Goal: Task Accomplishment & Management: Use online tool/utility

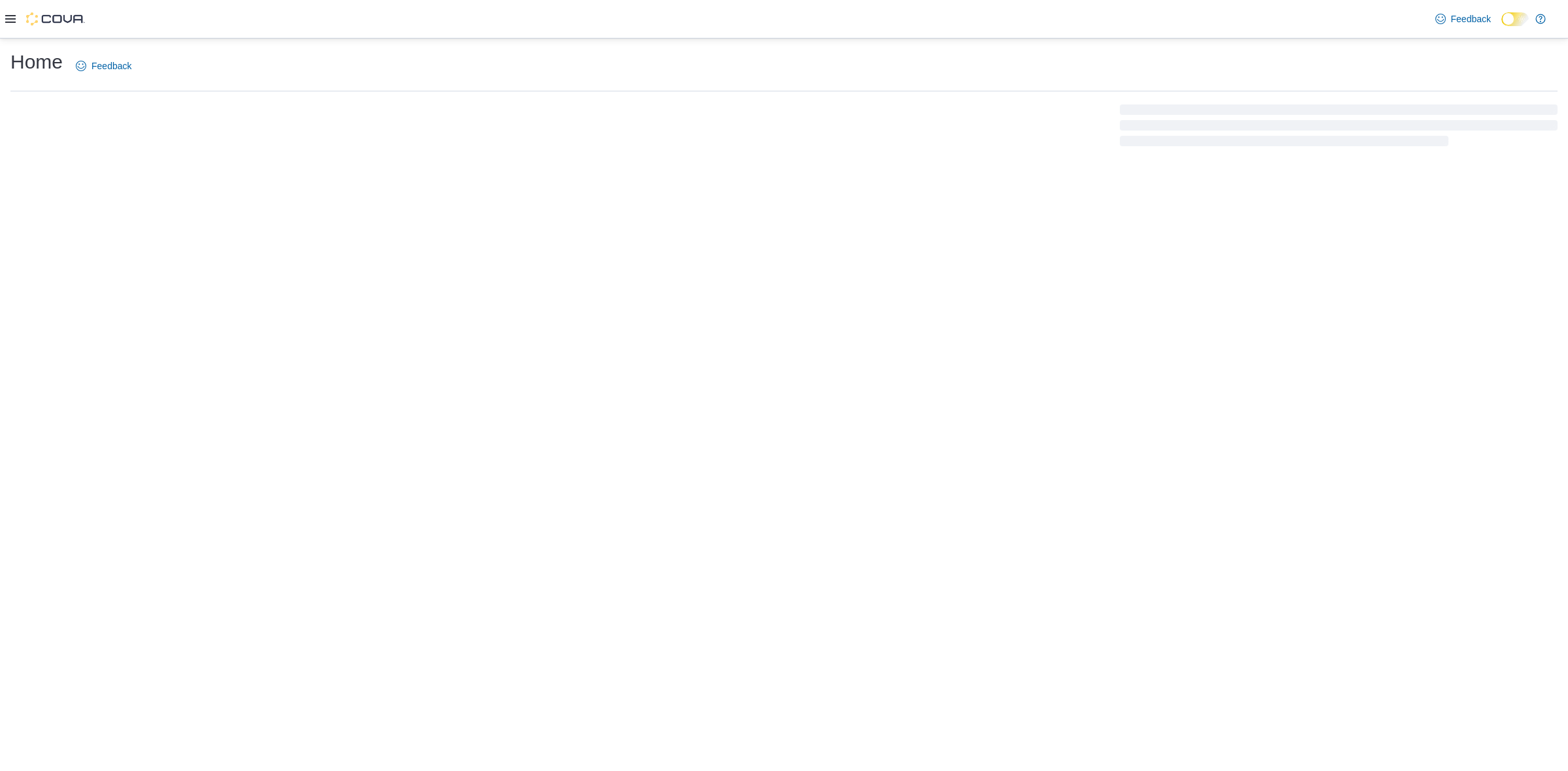
click at [21, 26] on div at bounding box center [45, 19] width 80 height 37
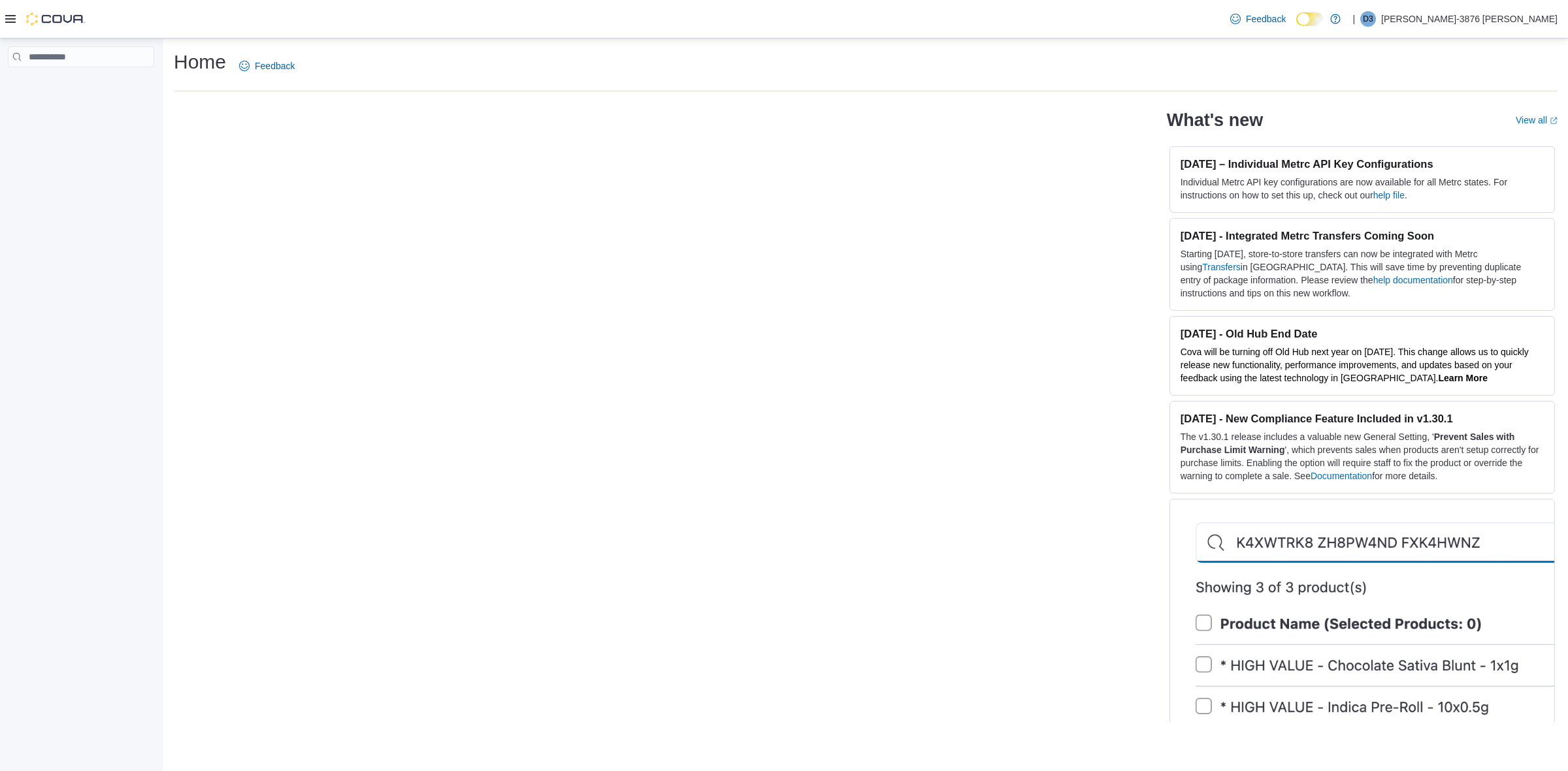
click at [11, 21] on icon at bounding box center [10, 19] width 10 height 10
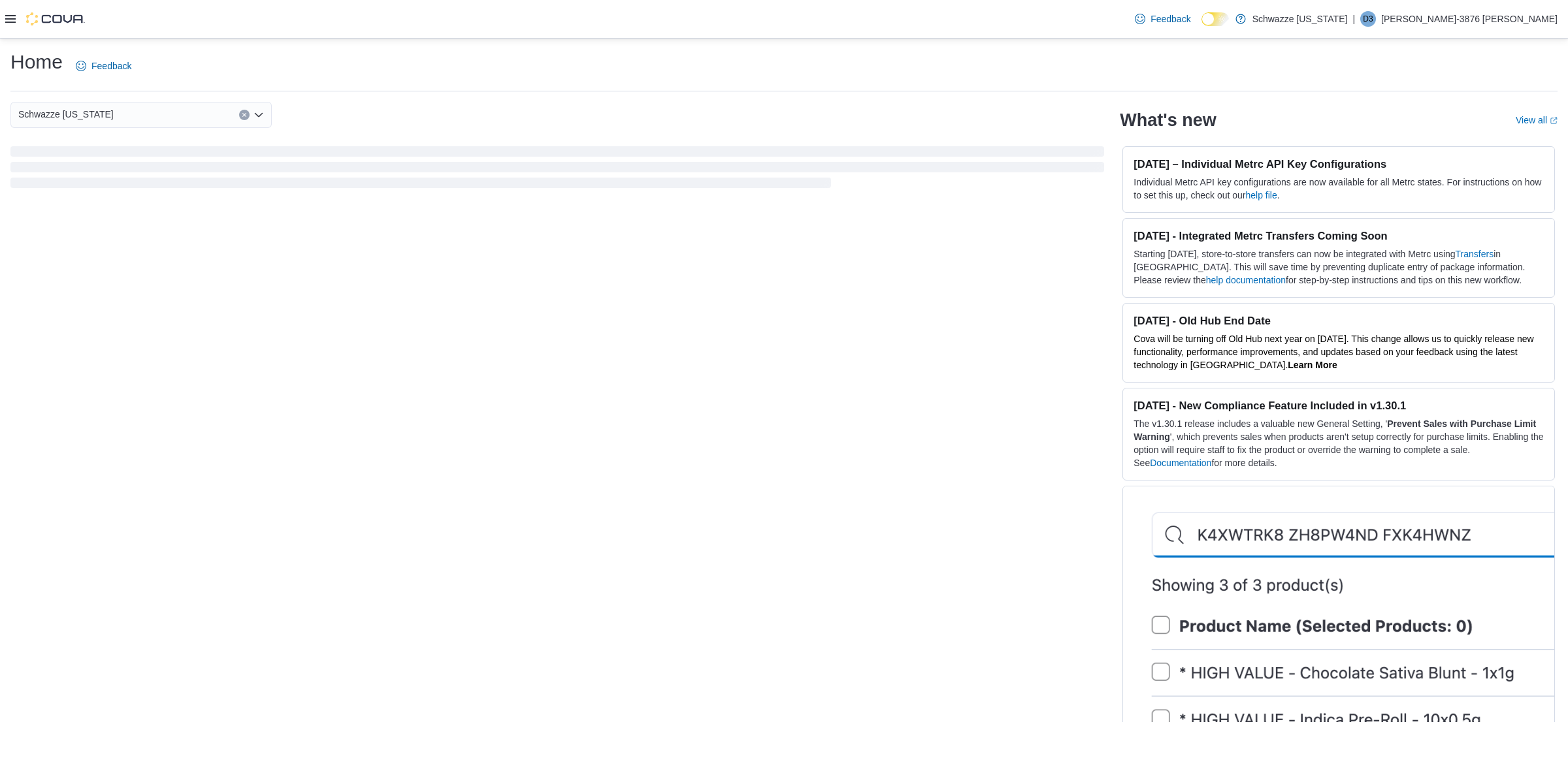
click at [14, 25] on div at bounding box center [45, 19] width 80 height 13
click at [10, 17] on icon at bounding box center [10, 19] width 10 height 10
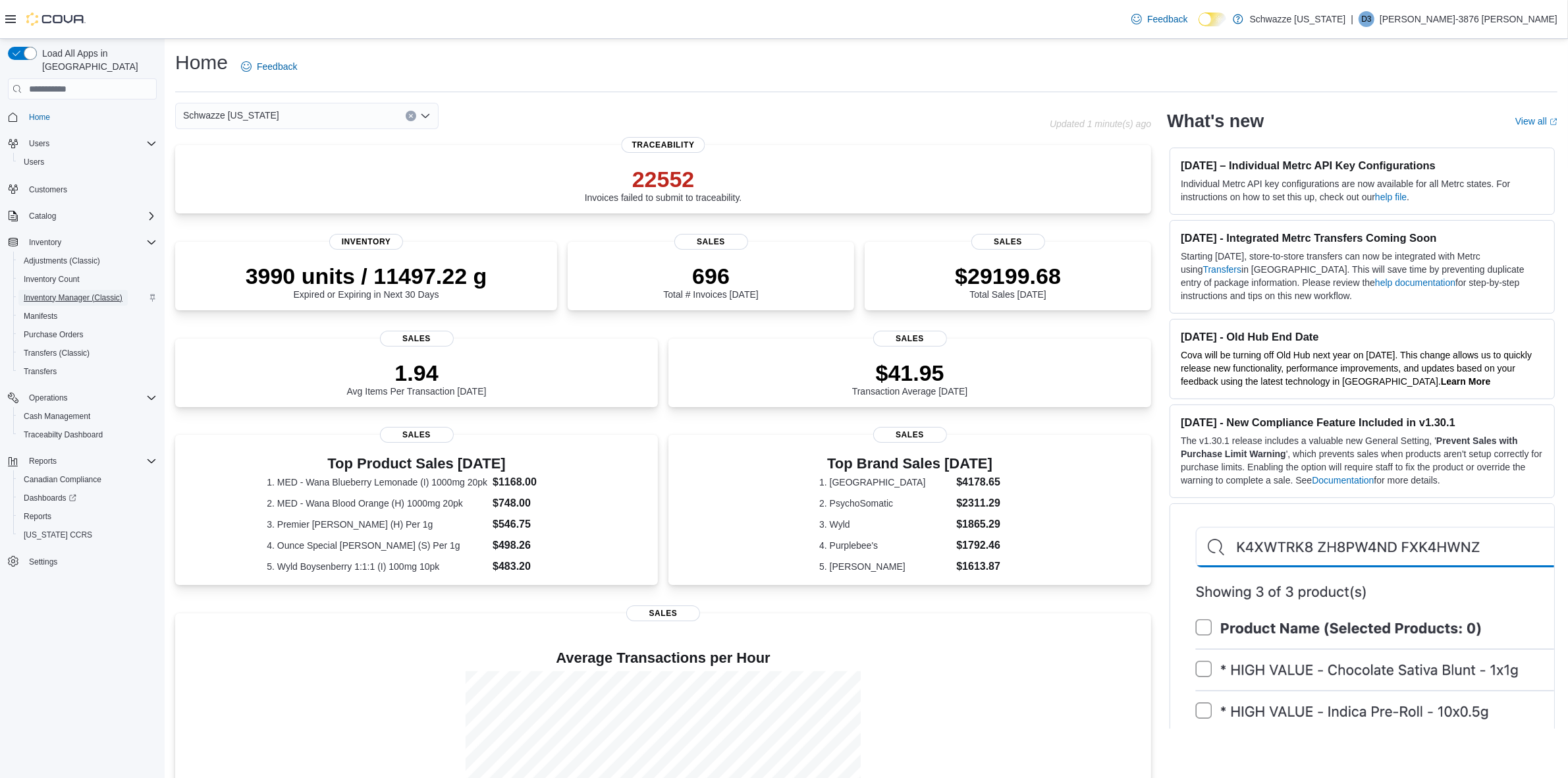
click at [81, 290] on span "Inventory Manager (Classic)" at bounding box center [72, 298] width 98 height 16
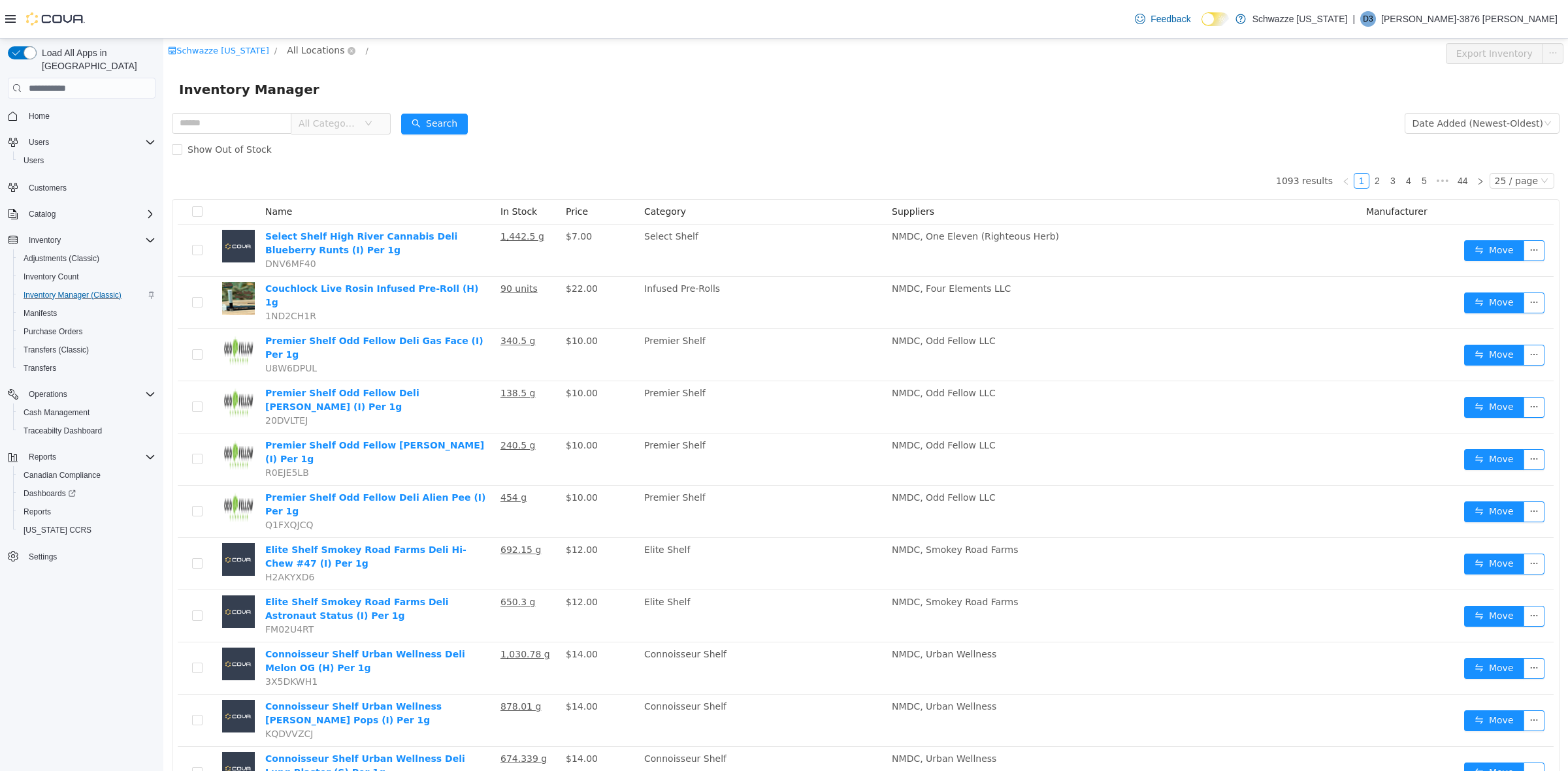
click at [308, 48] on span "All Locations" at bounding box center [316, 50] width 58 height 14
click at [310, 40] on div "Schwazze New Mexico / All Locations / Export Inventory" at bounding box center [865, 53] width 1405 height 30
click at [317, 54] on span "All Locations" at bounding box center [316, 50] width 58 height 14
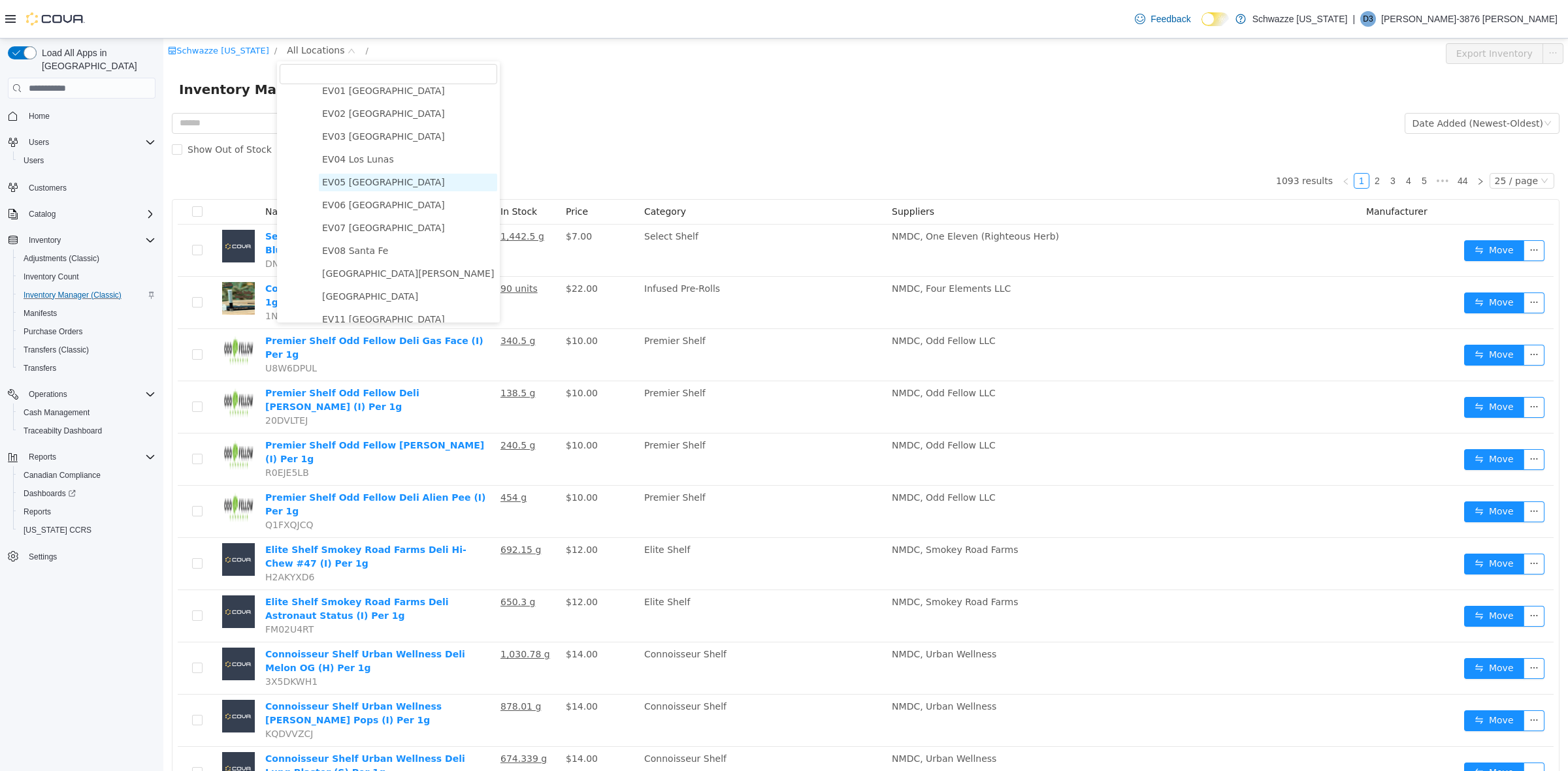
scroll to position [81, 0]
click at [389, 241] on span "EV09 Montano Plaza" at bounding box center [408, 245] width 172 height 10
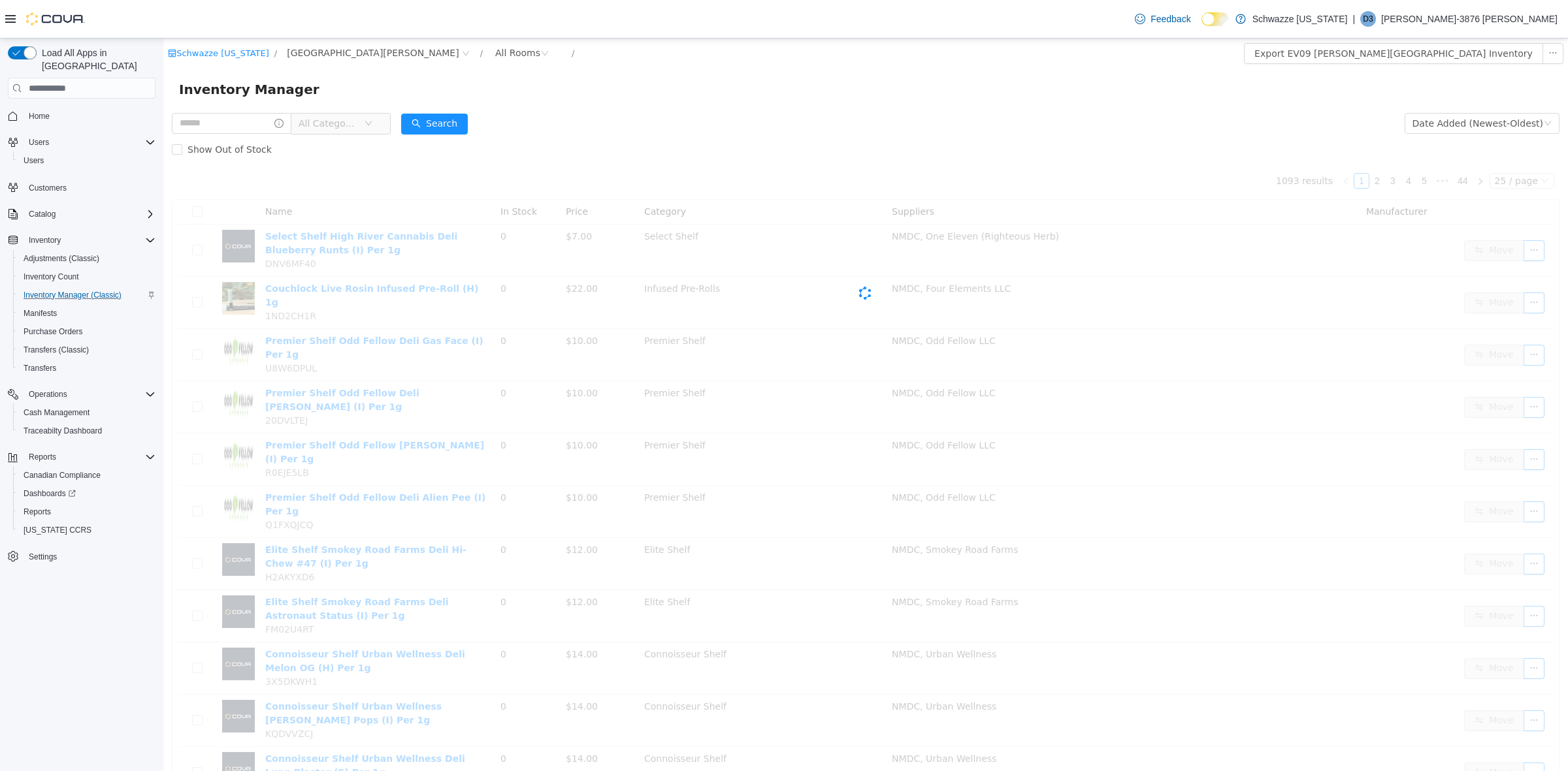
click at [258, 105] on div "Inventory Manager" at bounding box center [865, 89] width 1405 height 41
click at [260, 127] on input "text" at bounding box center [231, 123] width 120 height 21
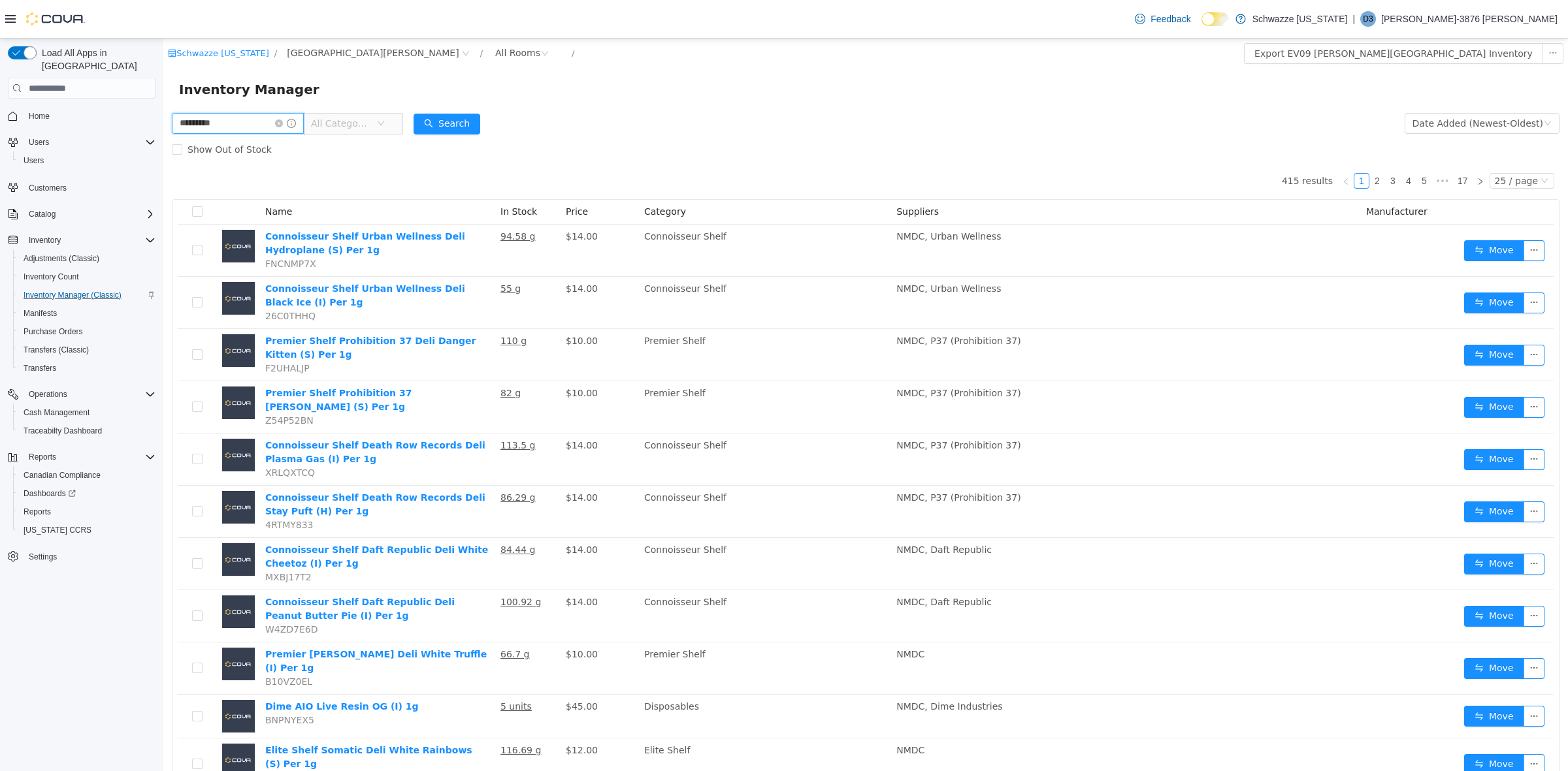
type input "*********"
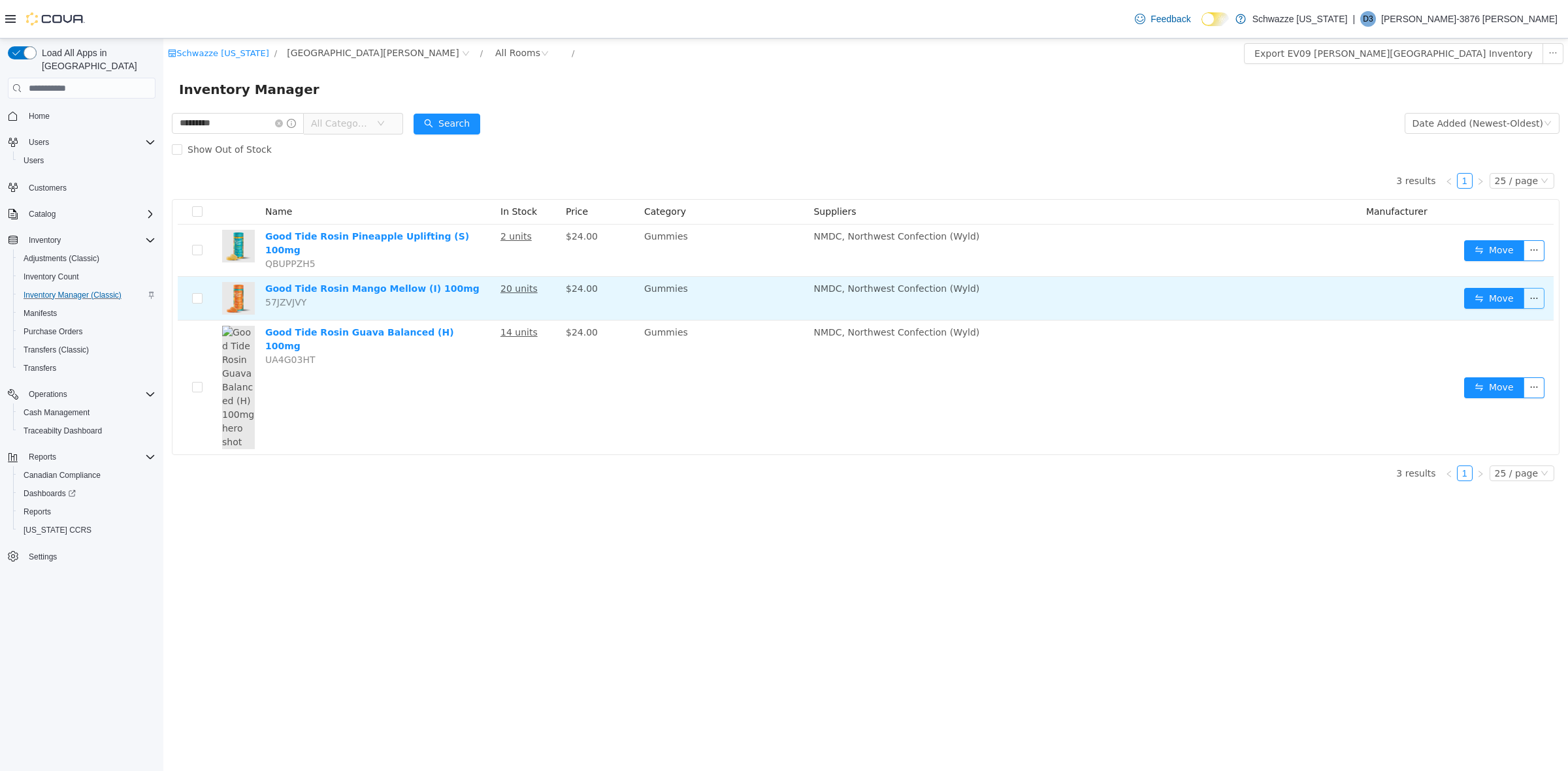
click at [1535, 288] on button "button" at bounding box center [1534, 298] width 21 height 21
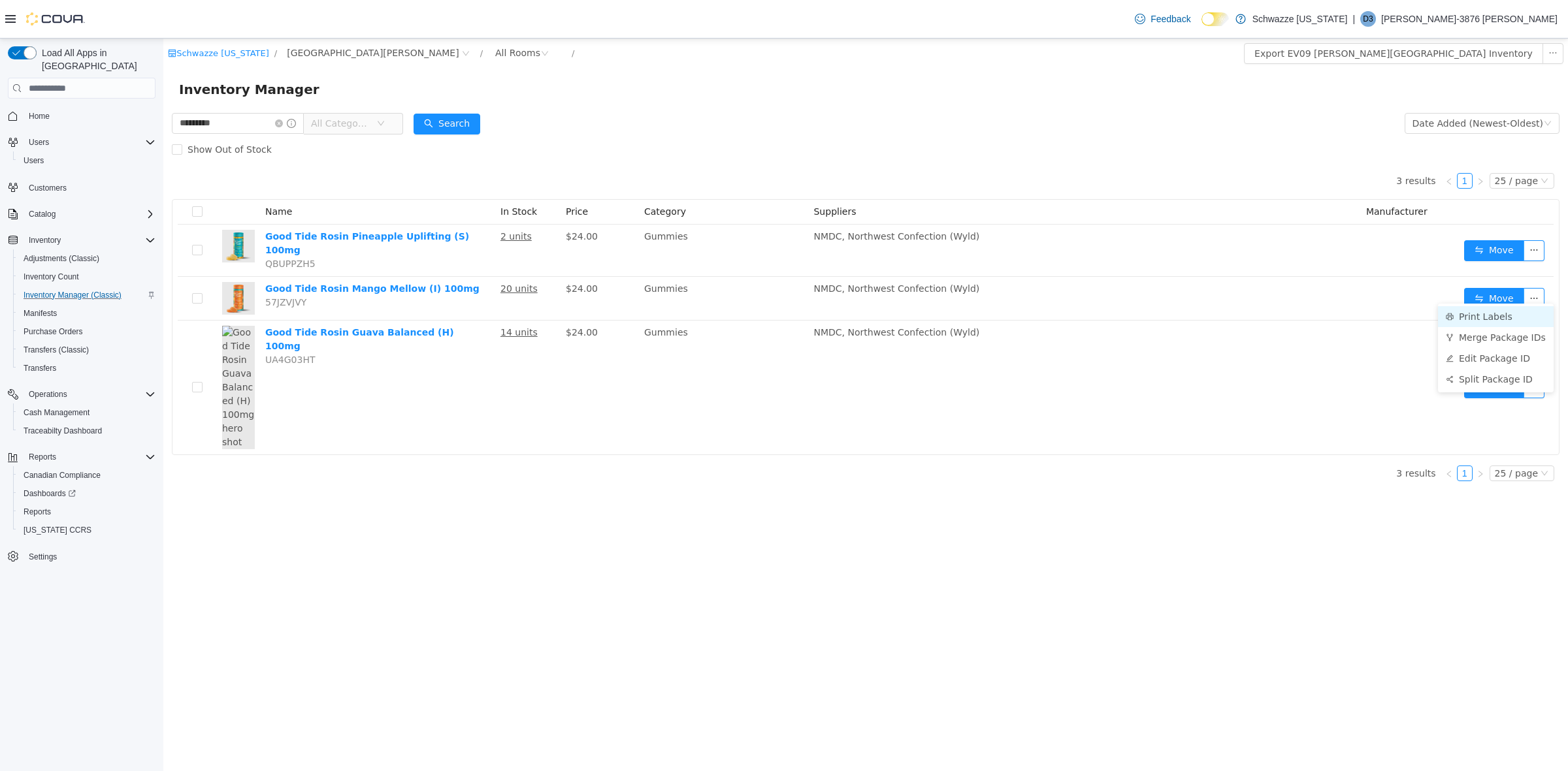
click at [1510, 316] on li "Print Labels" at bounding box center [1496, 316] width 116 height 21
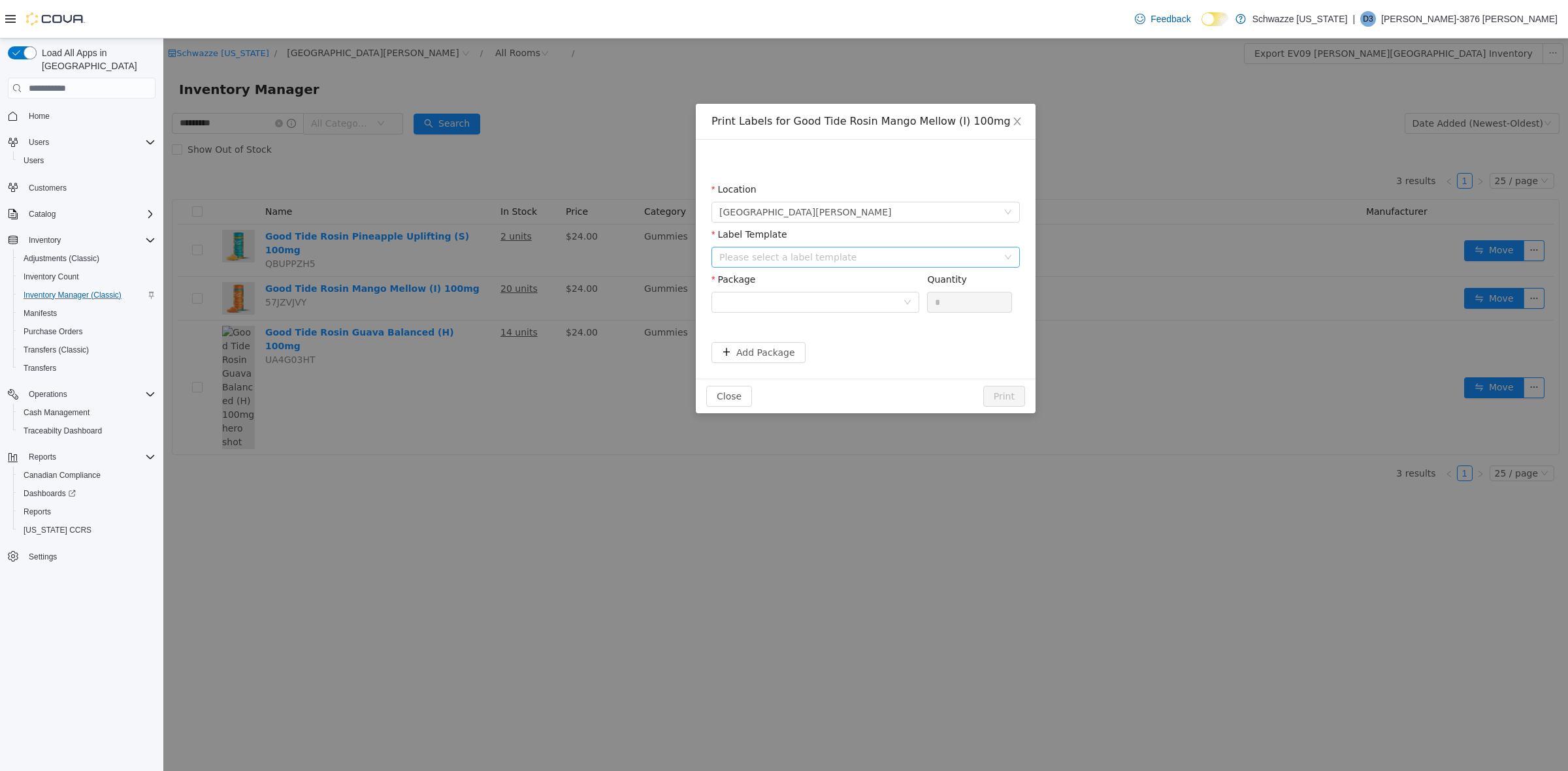
click at [886, 252] on div "Please select a label template" at bounding box center [858, 257] width 278 height 13
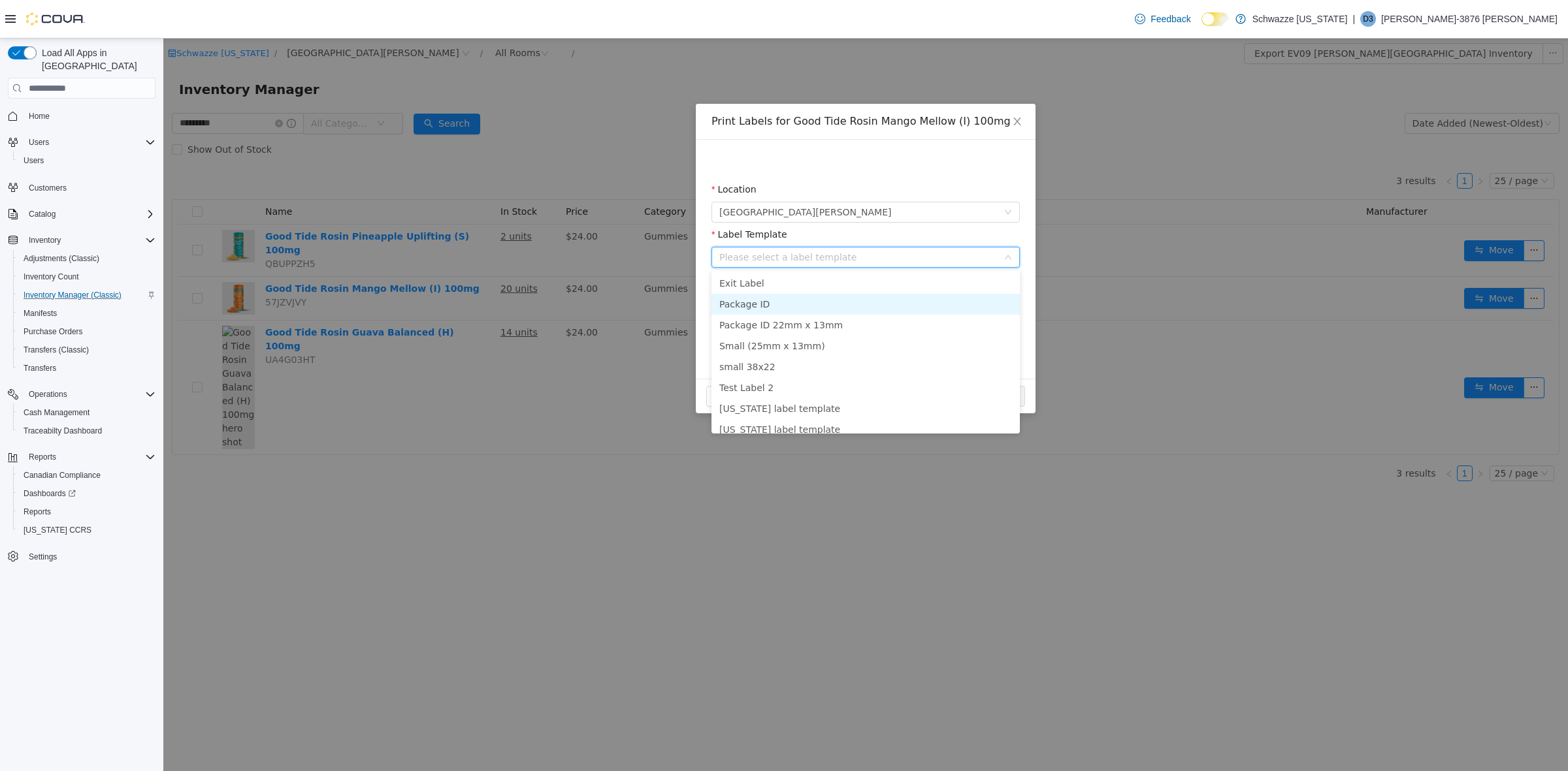
click at [837, 302] on li "Package ID" at bounding box center [865, 304] width 309 height 21
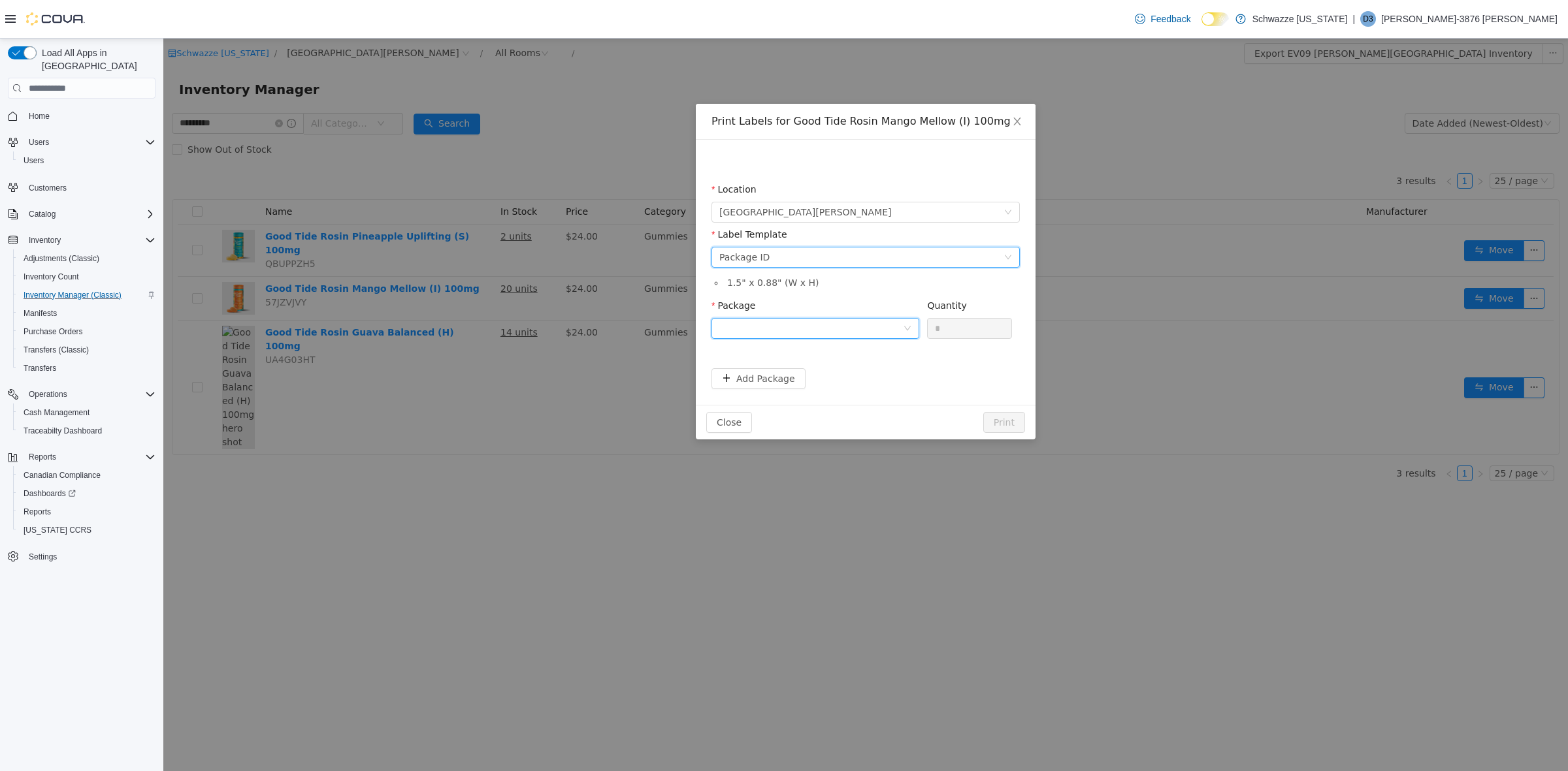
click at [847, 335] on div at bounding box center [811, 328] width 184 height 20
click at [847, 367] on li "2837726939890771" at bounding box center [815, 375] width 208 height 21
click at [941, 325] on input "*" at bounding box center [969, 328] width 84 height 20
click at [997, 427] on button "Print" at bounding box center [1004, 422] width 41 height 21
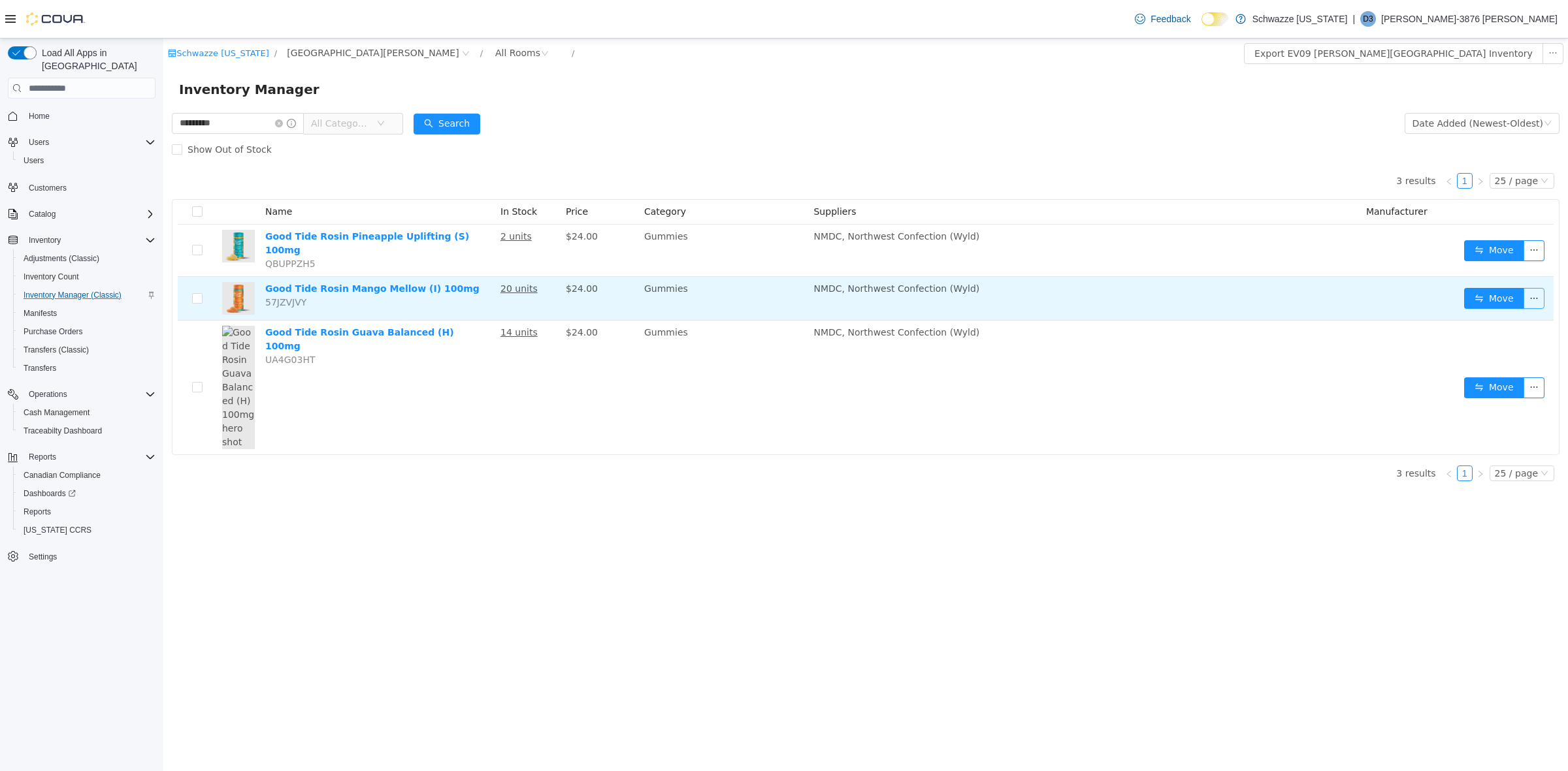
click at [1536, 288] on button "button" at bounding box center [1534, 298] width 21 height 21
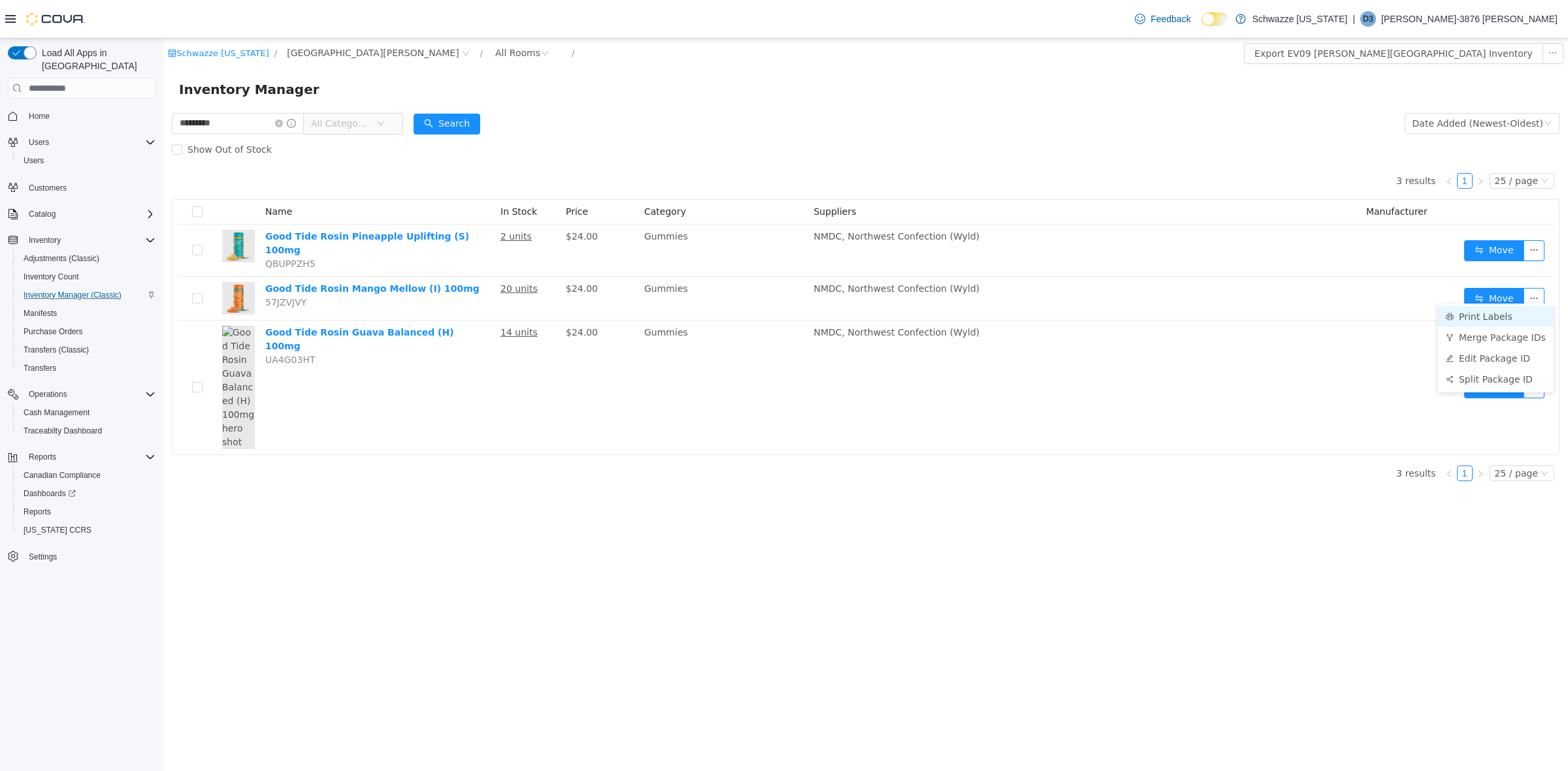
click at [1516, 317] on li "Print Labels" at bounding box center [1496, 316] width 116 height 21
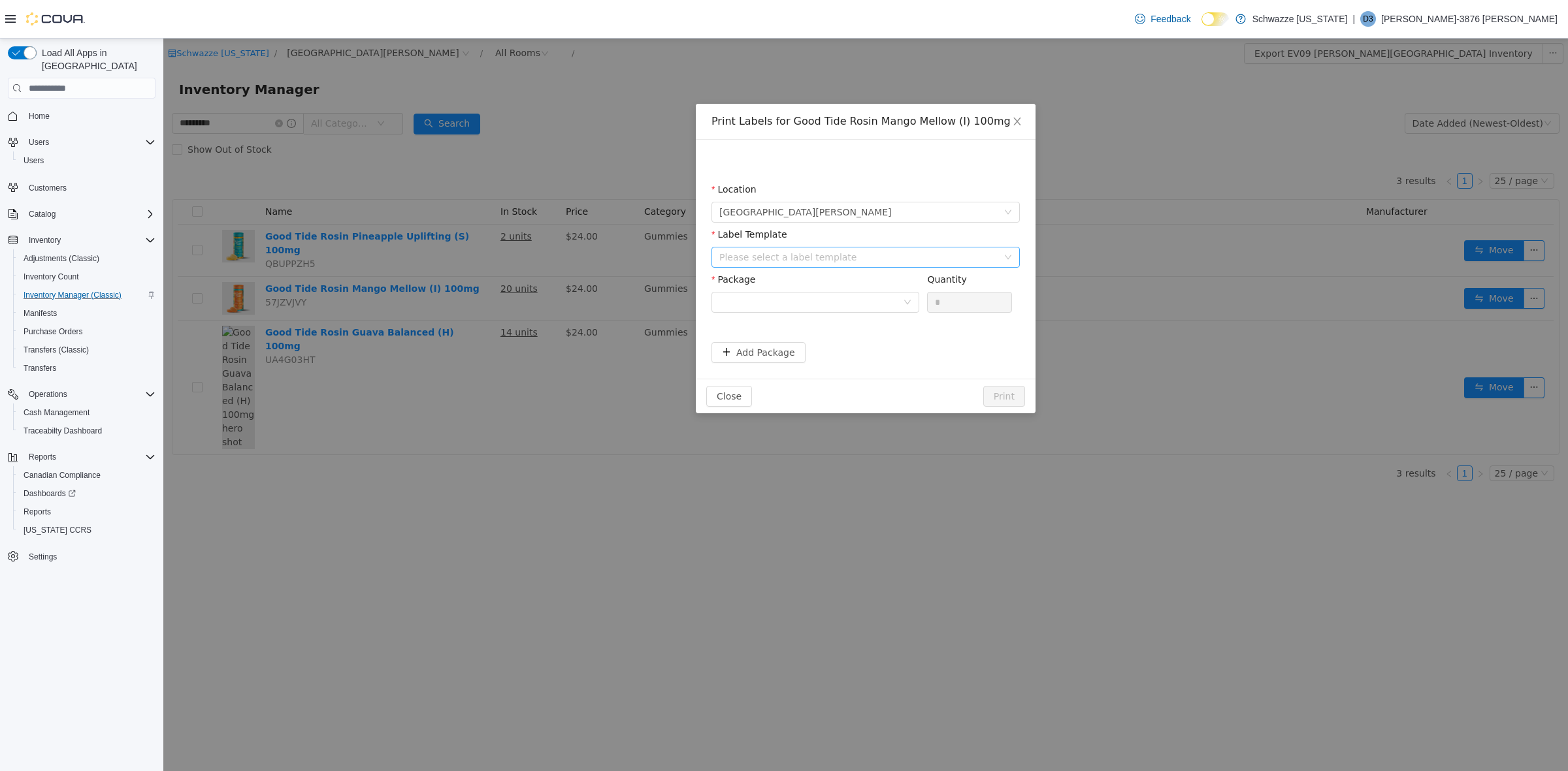
click at [818, 252] on div "Please select a label template" at bounding box center [858, 257] width 278 height 13
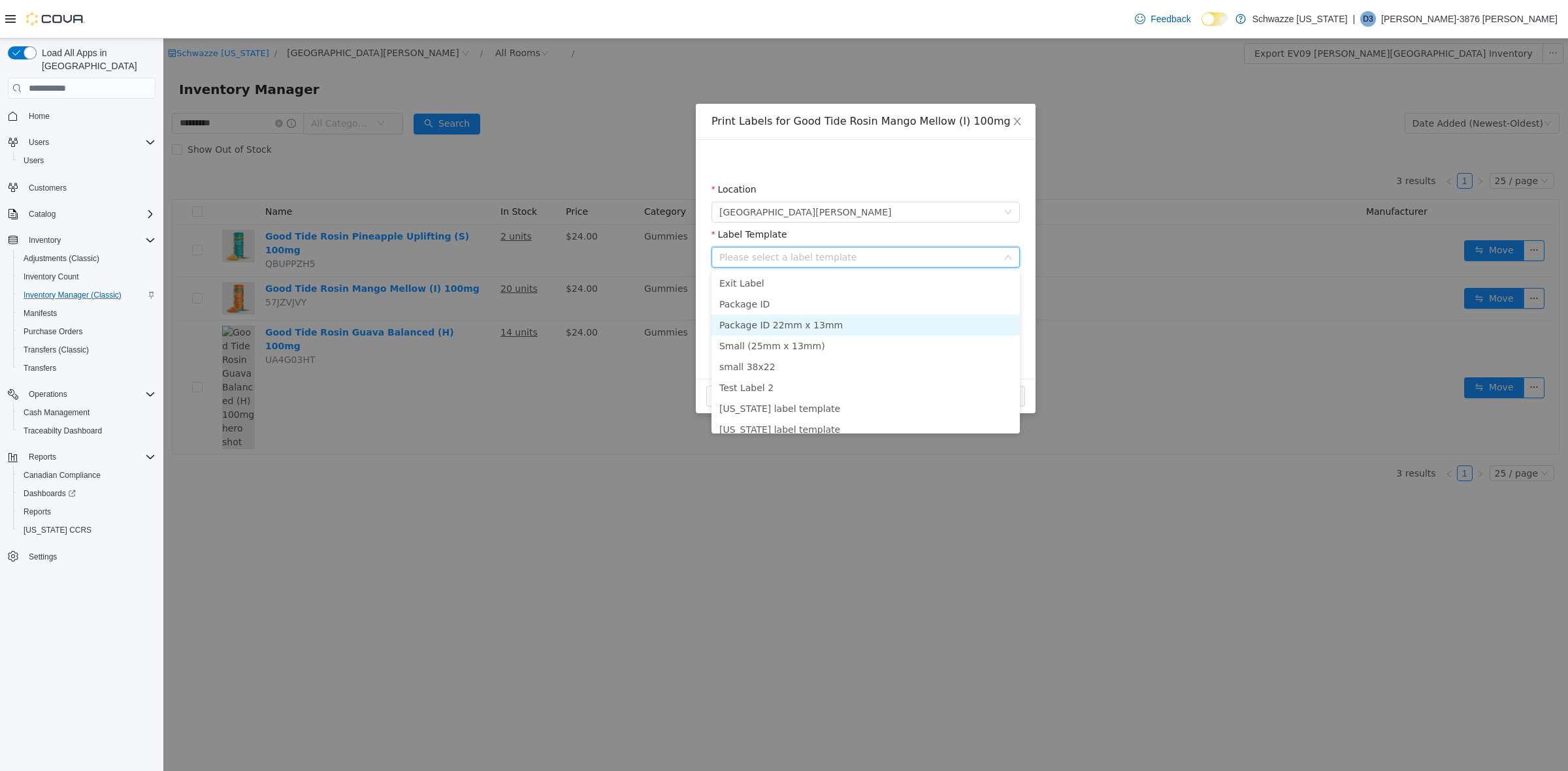
click at [820, 324] on li "Package ID 22mm x 13mm" at bounding box center [865, 325] width 309 height 21
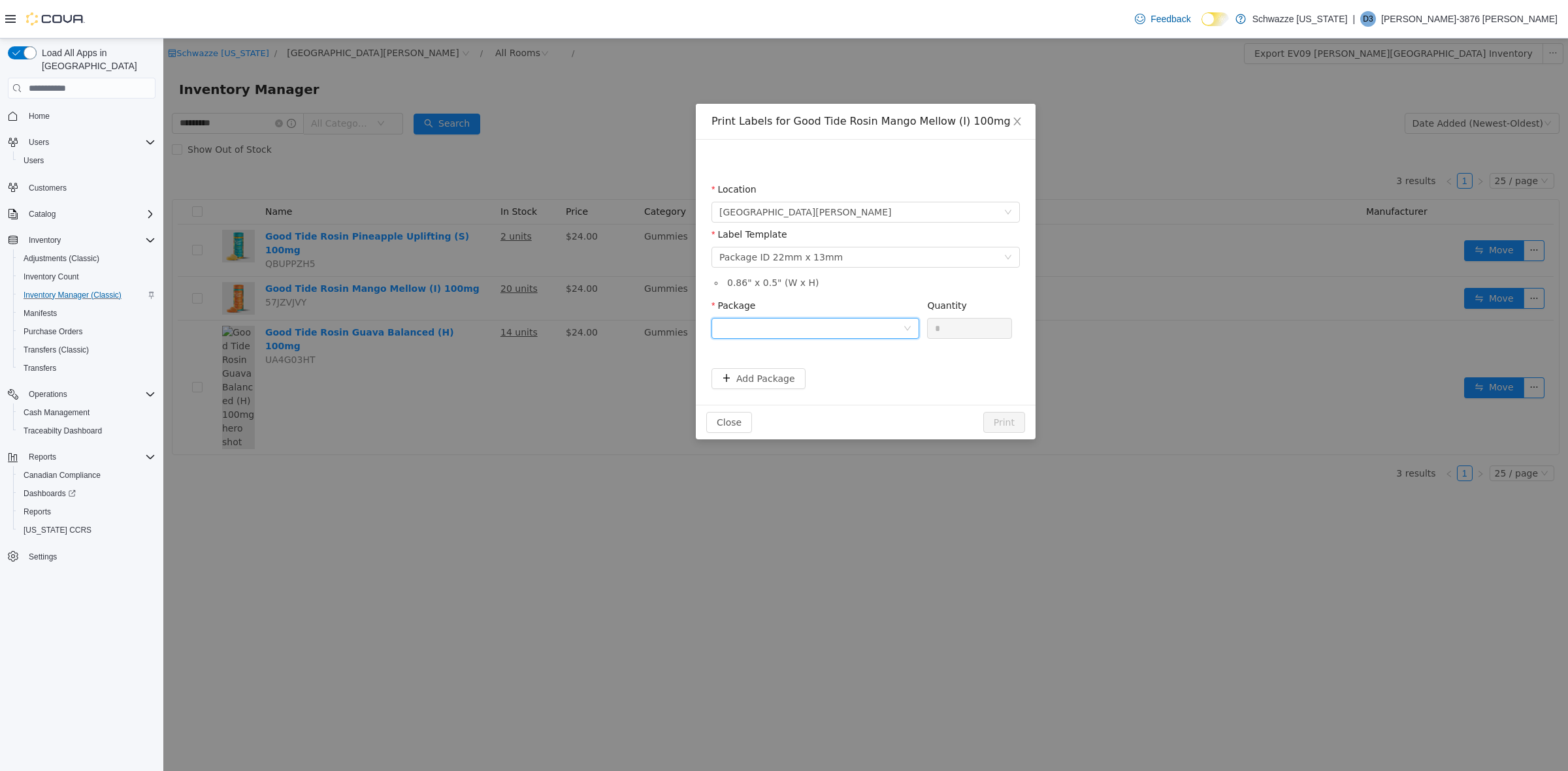
click at [832, 326] on div at bounding box center [811, 328] width 184 height 20
click at [811, 368] on li "2837726939890771" at bounding box center [815, 375] width 208 height 21
click at [971, 323] on input "*" at bounding box center [969, 328] width 84 height 20
click at [1000, 423] on button "Print" at bounding box center [1004, 422] width 41 height 21
